Goal: Task Accomplishment & Management: Use online tool/utility

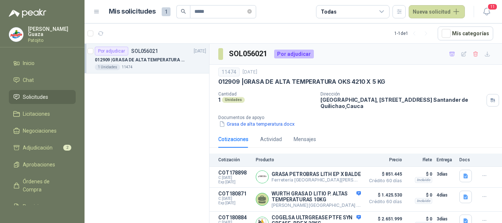
scroll to position [109, 0]
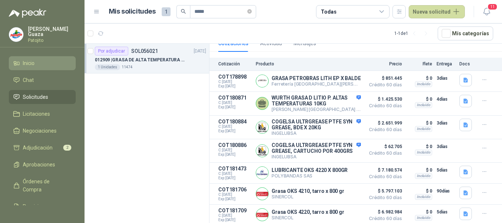
click at [39, 67] on li "Inicio" at bounding box center [42, 63] width 58 height 8
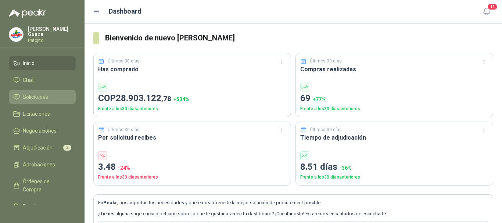
click at [45, 101] on link "Solicitudes" at bounding box center [42, 97] width 67 height 14
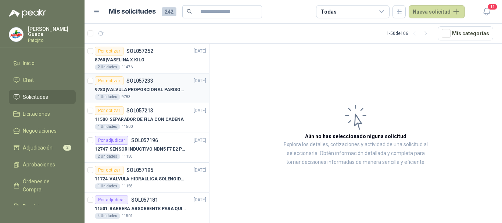
click at [158, 98] on div "1 Unidades 9783" at bounding box center [150, 97] width 111 height 6
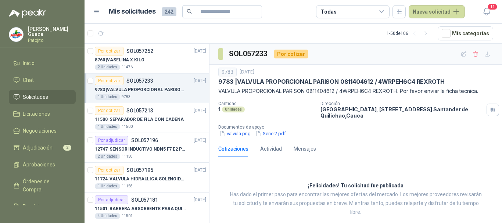
drag, startPoint x: 47, startPoint y: 12, endPoint x: 15, endPoint y: 11, distance: 31.6
click at [15, 11] on div at bounding box center [42, 9] width 85 height 18
click at [66, 11] on div at bounding box center [42, 9] width 85 height 18
click at [72, 95] on ul "Inicio Chat Solicitudes Licitaciones Negociaciones Adjudicación 2 Aprobaciones …" at bounding box center [42, 130] width 85 height 149
click at [485, 8] on icon "button" at bounding box center [486, 11] width 9 height 9
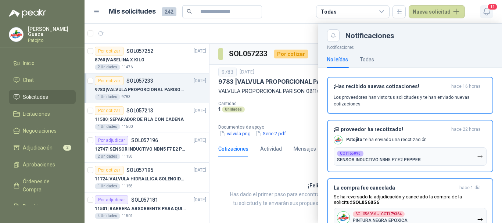
click at [485, 8] on icon "button" at bounding box center [486, 11] width 9 height 9
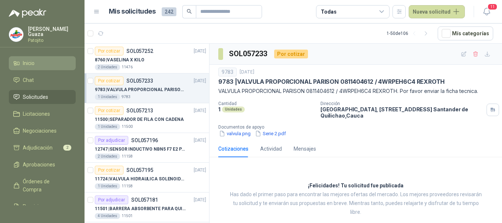
click at [40, 69] on link "Inicio" at bounding box center [42, 63] width 67 height 14
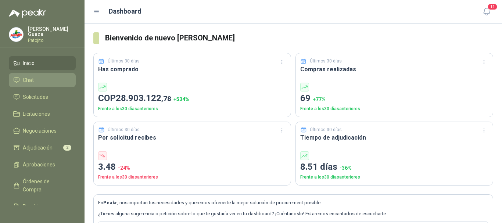
click at [40, 81] on li "Chat" at bounding box center [42, 80] width 58 height 8
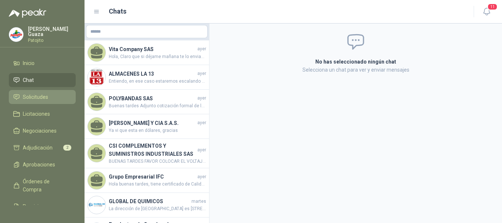
click at [45, 100] on span "Solicitudes" at bounding box center [35, 97] width 25 height 8
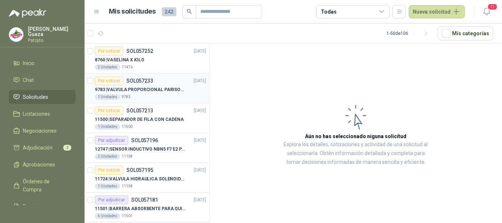
click at [137, 96] on div "1 Unidades 9783" at bounding box center [150, 97] width 111 height 6
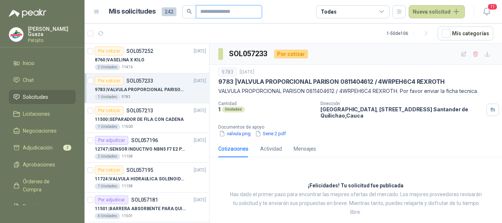
click at [208, 17] on input "text" at bounding box center [225, 12] width 51 height 12
type input "*****"
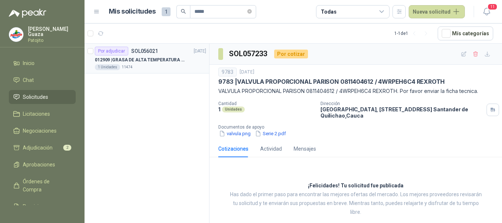
click at [165, 62] on p "012909 | GRASA DE ALTA TEMPERATURA OKS 4210 X 5 KG" at bounding box center [141, 60] width 92 height 7
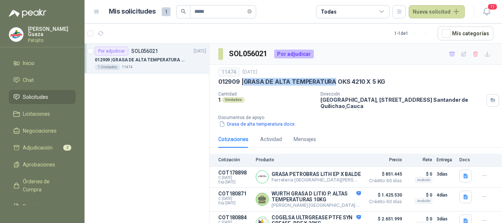
drag, startPoint x: 288, startPoint y: 82, endPoint x: 335, endPoint y: 82, distance: 46.7
click at [335, 82] on p "012909 | GRASA DE ALTA TEMPERATURA OKS 4210 X 5 KG" at bounding box center [301, 82] width 167 height 8
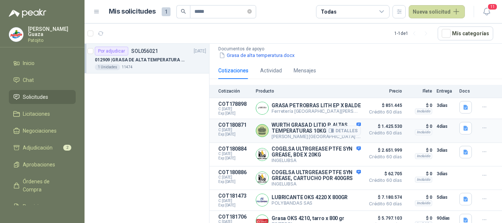
scroll to position [109, 0]
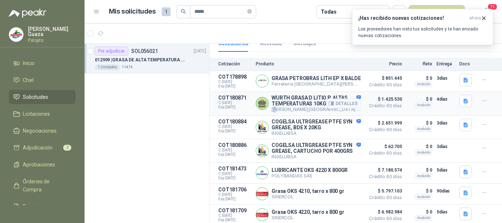
drag, startPoint x: 274, startPoint y: 101, endPoint x: 281, endPoint y: 101, distance: 7.4
click at [281, 107] on p "[PERSON_NAME] [GEOGRAPHIC_DATA] Directo" at bounding box center [316, 110] width 89 height 6
click at [271, 100] on div "[PERSON_NAME] GRASA D LITIO P. ALTAS TEMPERATURAS 10KG [PERSON_NAME] [GEOGRAPHI…" at bounding box center [308, 104] width 105 height 18
drag, startPoint x: 272, startPoint y: 100, endPoint x: 311, endPoint y: 103, distance: 39.8
click at [311, 107] on p "[PERSON_NAME] [GEOGRAPHIC_DATA] Directo" at bounding box center [316, 110] width 89 height 6
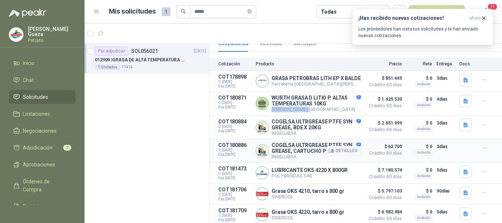
copy p "[PERSON_NAME] [GEOGRAPHIC_DATA]"
click at [463, 98] on icon "button" at bounding box center [466, 101] width 6 height 6
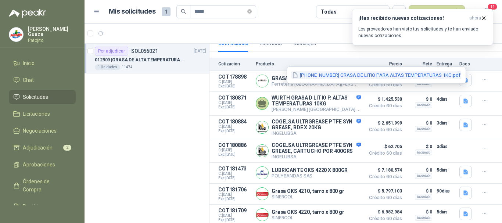
click at [411, 76] on button "[PHONE_NUMBER] GRASA DE LITIO PARA ALTAS TEMPERATURAS 1KG.pdf" at bounding box center [377, 75] width 170 height 8
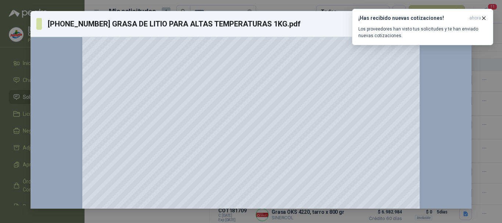
scroll to position [74, 0]
click at [480, 13] on button "¡Has recibido nuevas cotizaciones! ahora Los proveedores han visto tus solicitu…" at bounding box center [422, 27] width 141 height 36
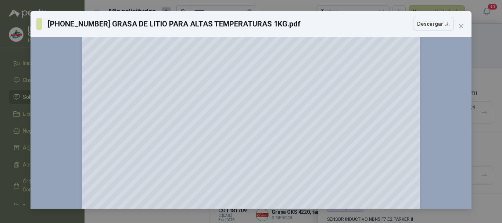
scroll to position [0, 0]
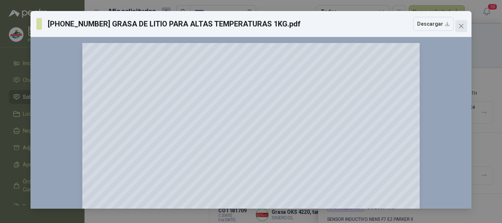
click at [464, 23] on icon "close" at bounding box center [461, 26] width 6 height 6
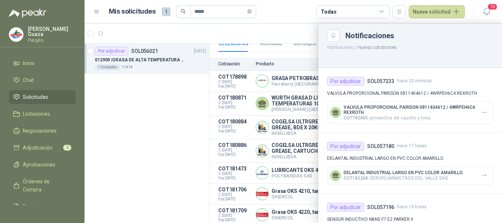
drag, startPoint x: 169, startPoint y: 111, endPoint x: 204, endPoint y: 96, distance: 38.0
click at [168, 111] on div at bounding box center [294, 124] width 418 height 200
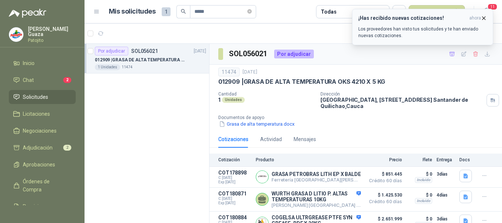
click at [486, 19] on icon "button" at bounding box center [484, 18] width 6 height 6
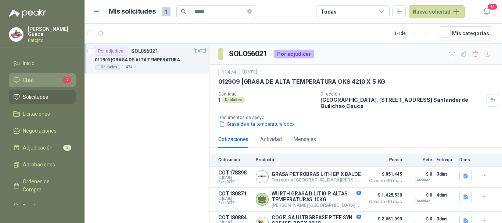
click at [48, 77] on li "Chat 2" at bounding box center [42, 80] width 58 height 8
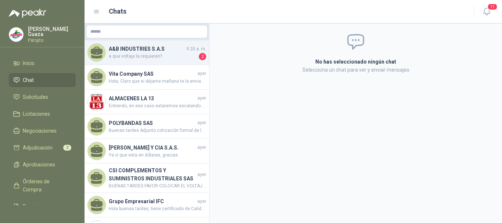
click at [139, 53] on h4 "A&B INDUSTRIES S.A.S" at bounding box center [147, 49] width 76 height 8
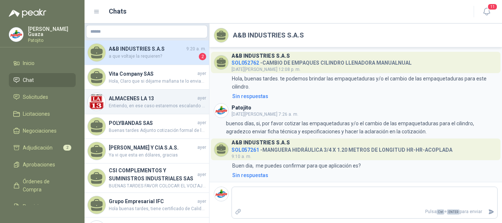
scroll to position [45, 0]
